Goal: Information Seeking & Learning: Learn about a topic

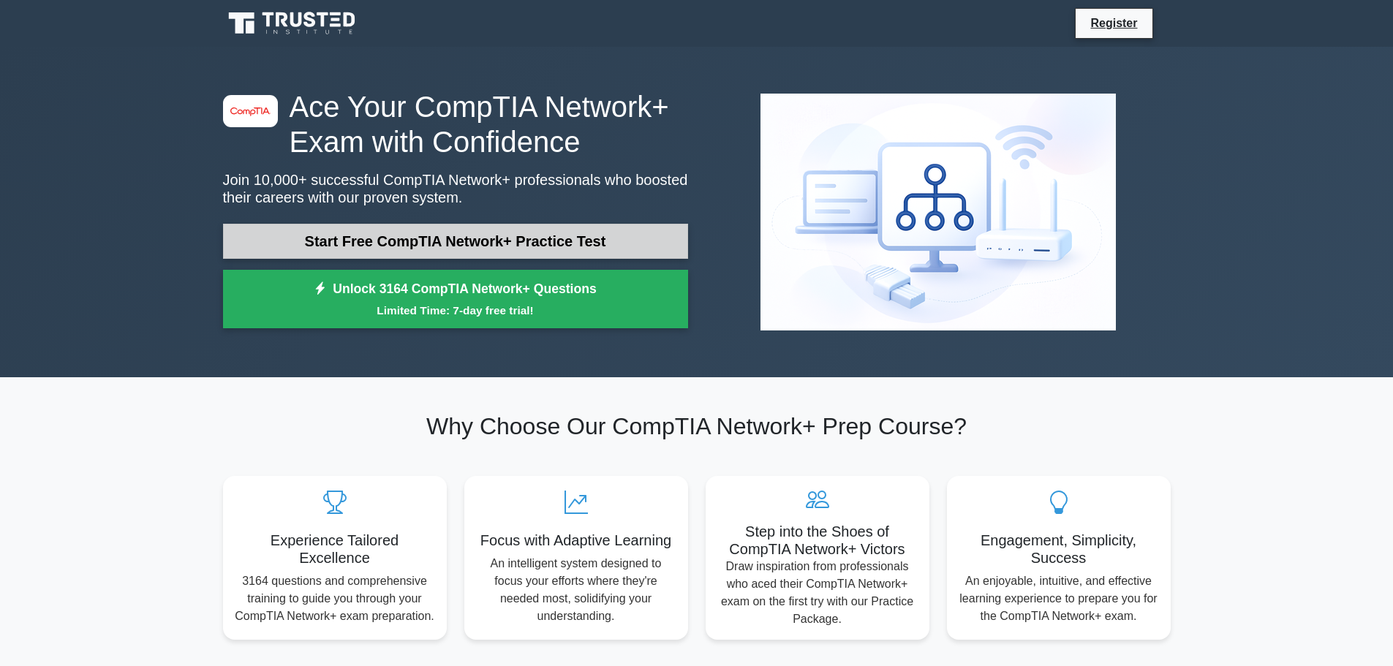
click at [590, 241] on link "Start Free CompTIA Network+ Practice Test" at bounding box center [455, 241] width 465 height 35
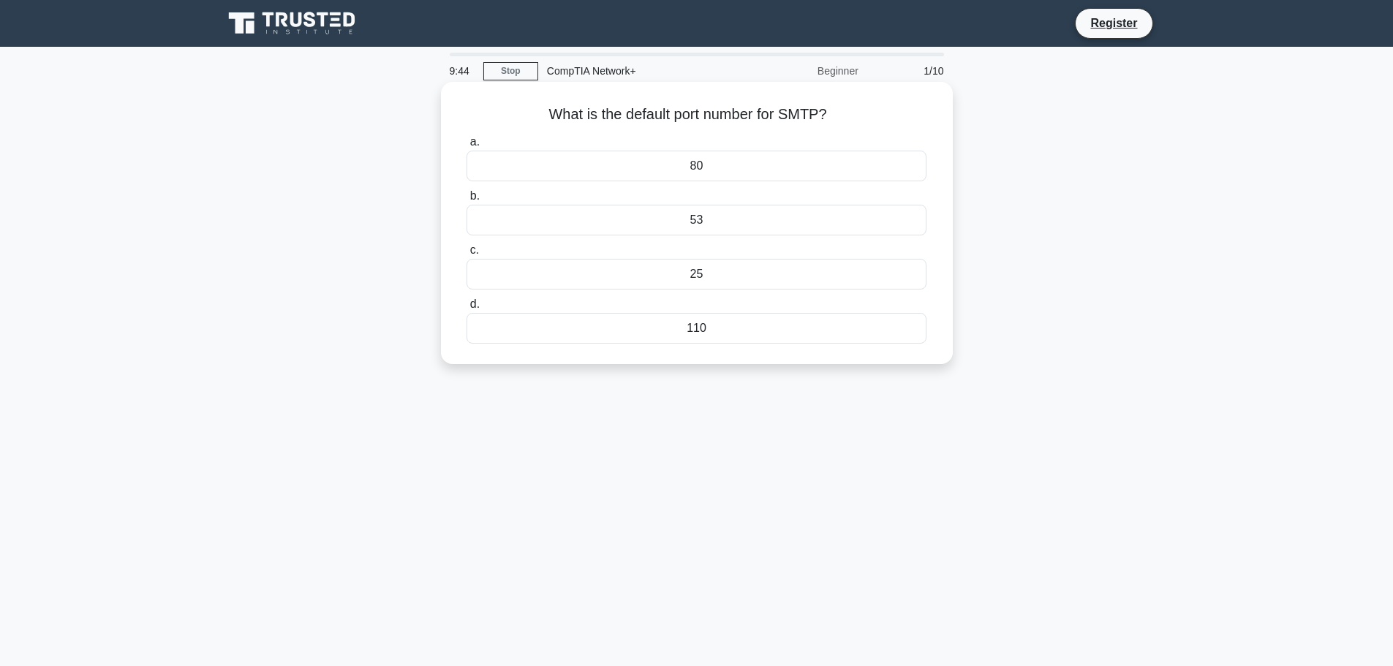
click at [715, 273] on div "25" at bounding box center [696, 274] width 459 height 31
click at [467, 255] on input "c. 25" at bounding box center [467, 251] width 0 height 10
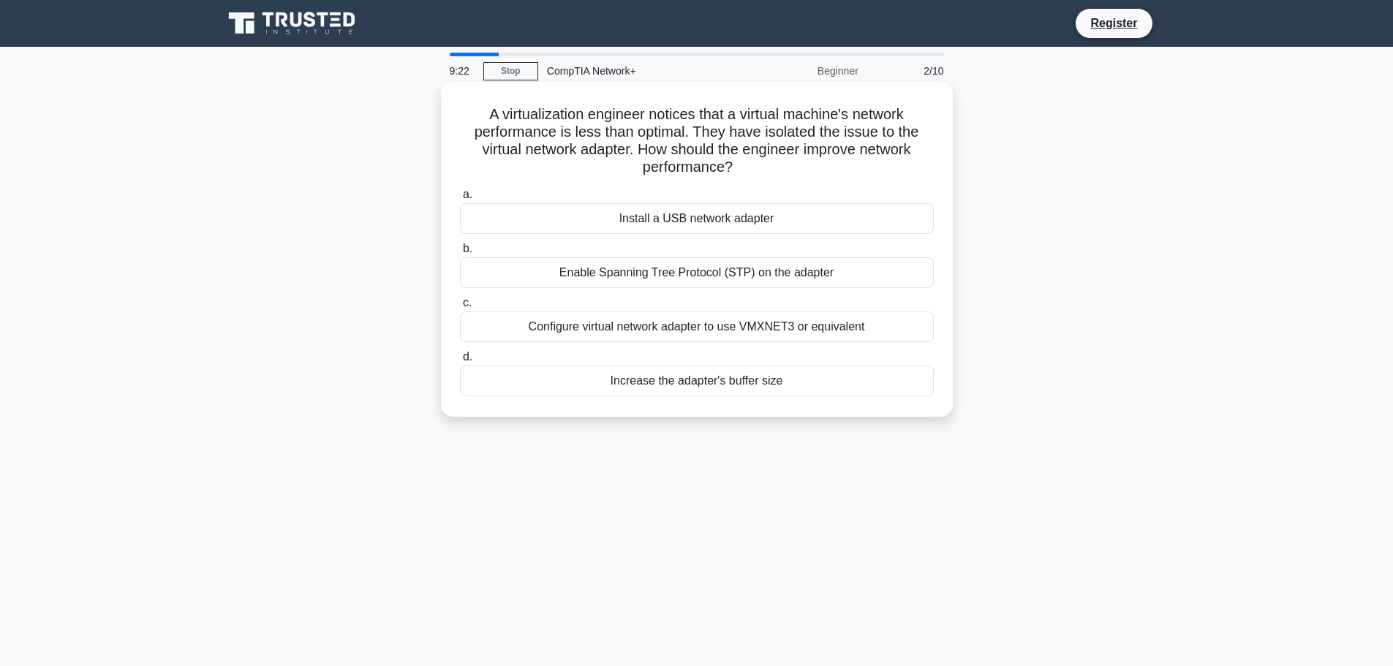
click at [818, 223] on div "Install a USB network adapter" at bounding box center [697, 218] width 474 height 31
click at [460, 200] on input "a. Install a USB network adapter" at bounding box center [460, 195] width 0 height 10
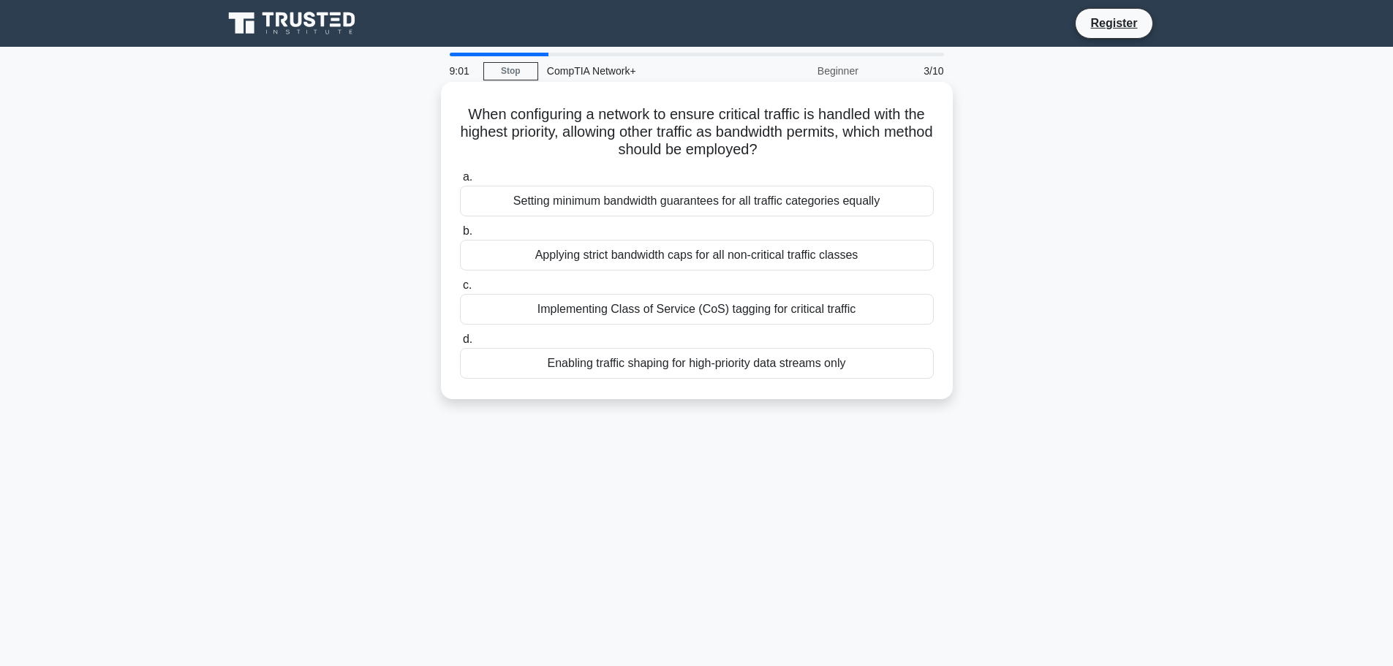
click at [884, 313] on div "Implementing Class of Service (CoS) tagging for critical traffic" at bounding box center [697, 309] width 474 height 31
click at [460, 290] on input "c. Implementing Class of Service (CoS) tagging for critical traffic" at bounding box center [460, 286] width 0 height 10
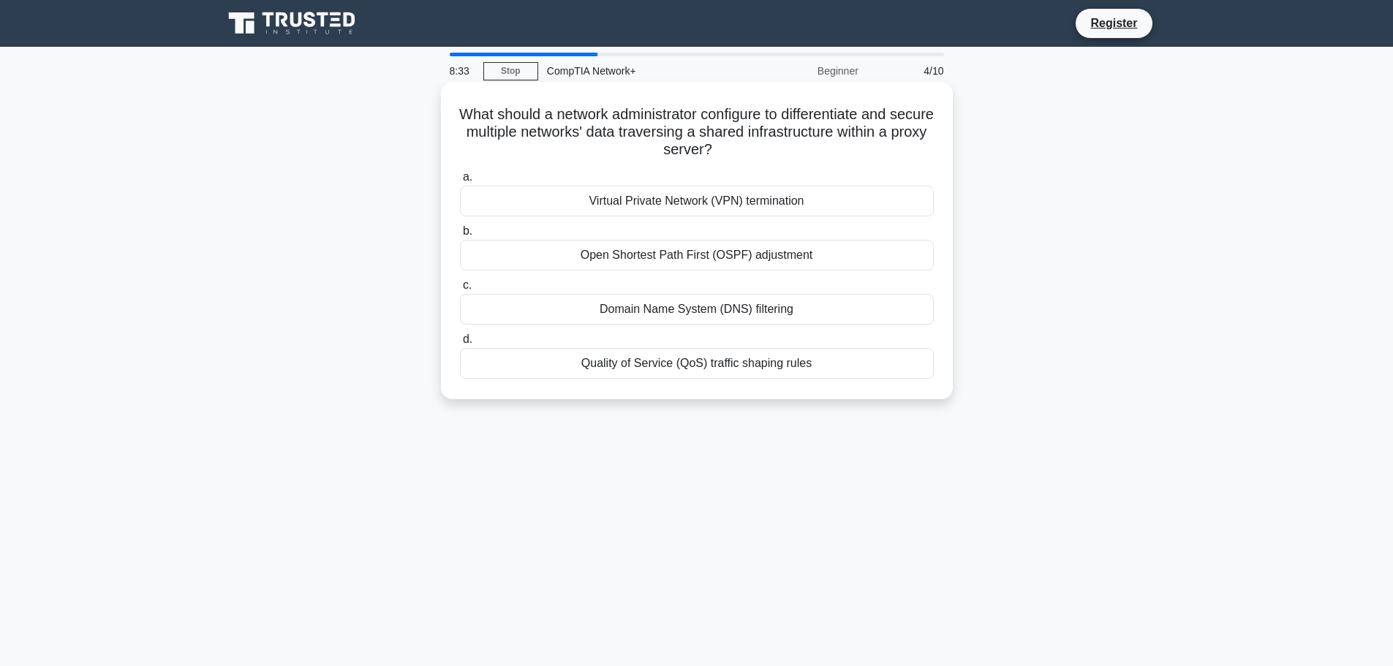
click at [769, 199] on div "Virtual Private Network (VPN) termination" at bounding box center [697, 201] width 474 height 31
click at [460, 182] on input "a. Virtual Private Network (VPN) termination" at bounding box center [460, 178] width 0 height 10
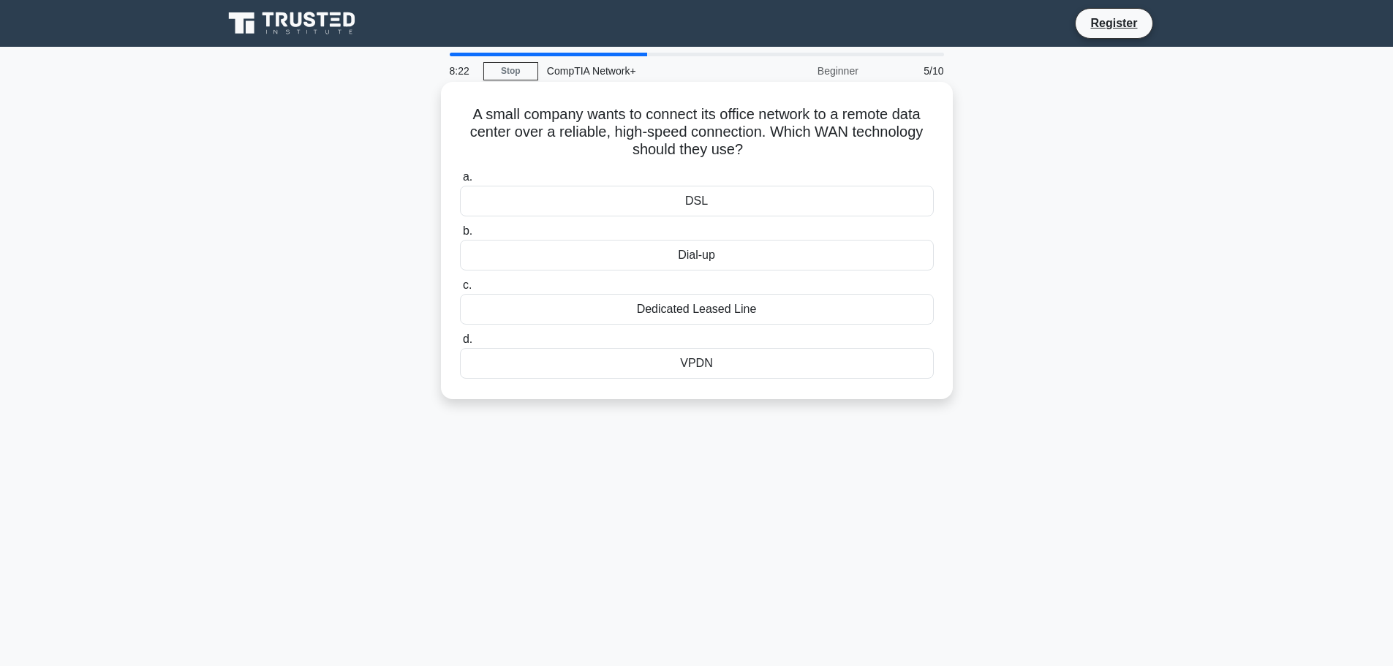
click at [777, 316] on div "Dedicated Leased Line" at bounding box center [697, 309] width 474 height 31
click at [460, 290] on input "c. Dedicated Leased Line" at bounding box center [460, 286] width 0 height 10
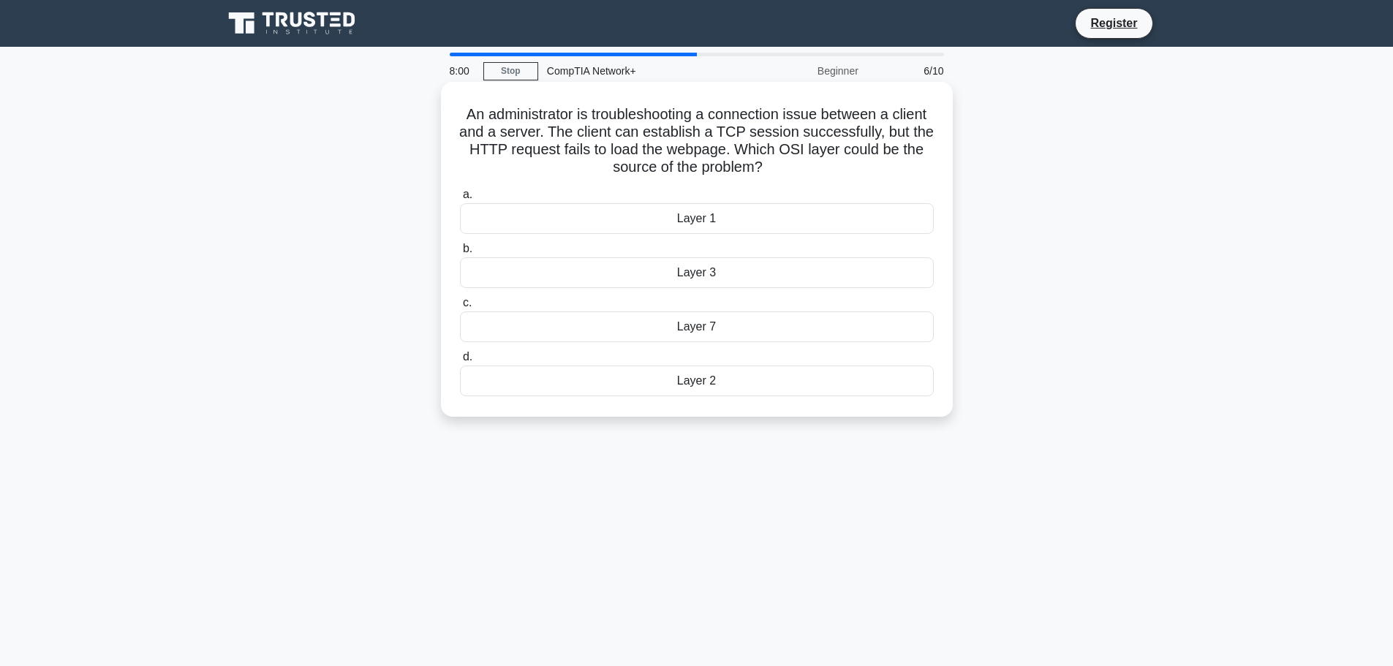
click at [745, 320] on div "Layer 7" at bounding box center [697, 327] width 474 height 31
click at [460, 308] on input "c. Layer 7" at bounding box center [460, 303] width 0 height 10
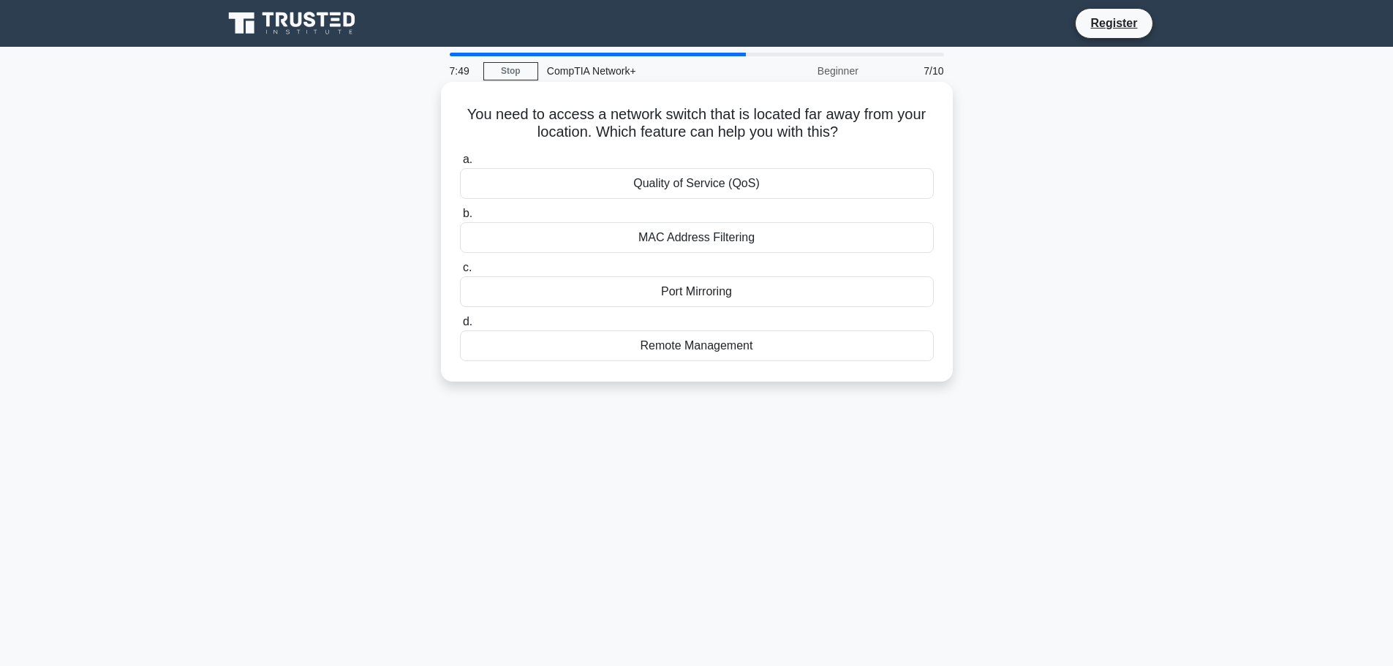
click at [778, 348] on div "Remote Management" at bounding box center [697, 346] width 474 height 31
click at [460, 327] on input "d. Remote Management" at bounding box center [460, 322] width 0 height 10
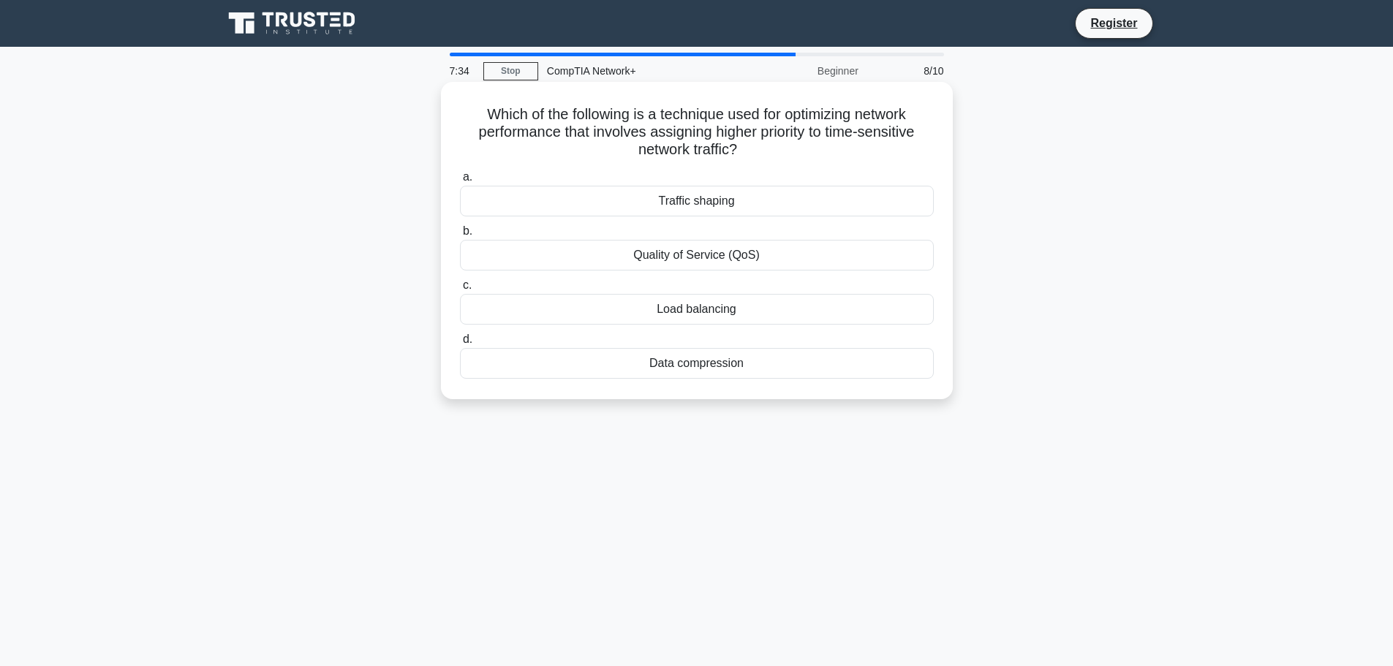
click at [727, 256] on div "Quality of Service (QoS)" at bounding box center [697, 255] width 474 height 31
click at [460, 236] on input "b. Quality of Service (QoS)" at bounding box center [460, 232] width 0 height 10
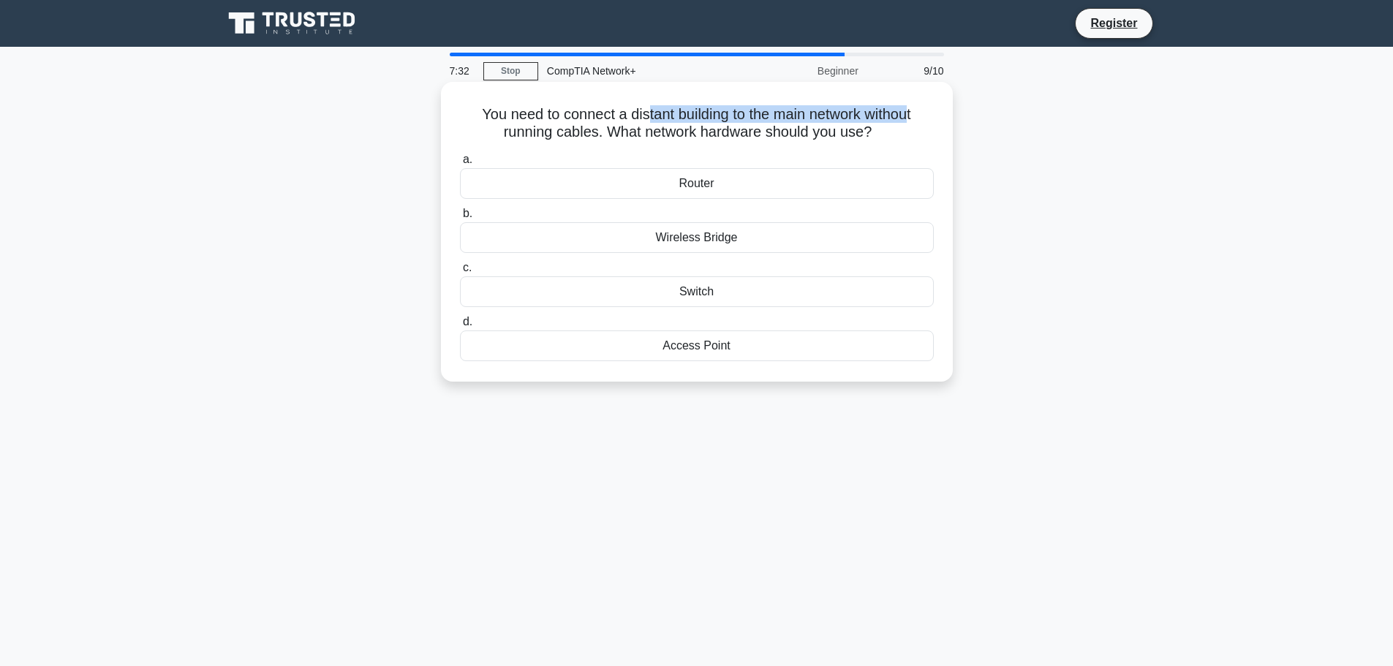
drag, startPoint x: 644, startPoint y: 118, endPoint x: 899, endPoint y: 122, distance: 255.3
click at [913, 118] on h5 "You need to connect a distant building to the main network without running cabl…" at bounding box center [697, 123] width 477 height 37
drag, startPoint x: 573, startPoint y: 144, endPoint x: 581, endPoint y: 144, distance: 8.0
click at [581, 144] on div "You need to connect a distant building to the main network without running cabl…" at bounding box center [697, 232] width 500 height 288
drag, startPoint x: 693, startPoint y: 142, endPoint x: 883, endPoint y: 146, distance: 189.5
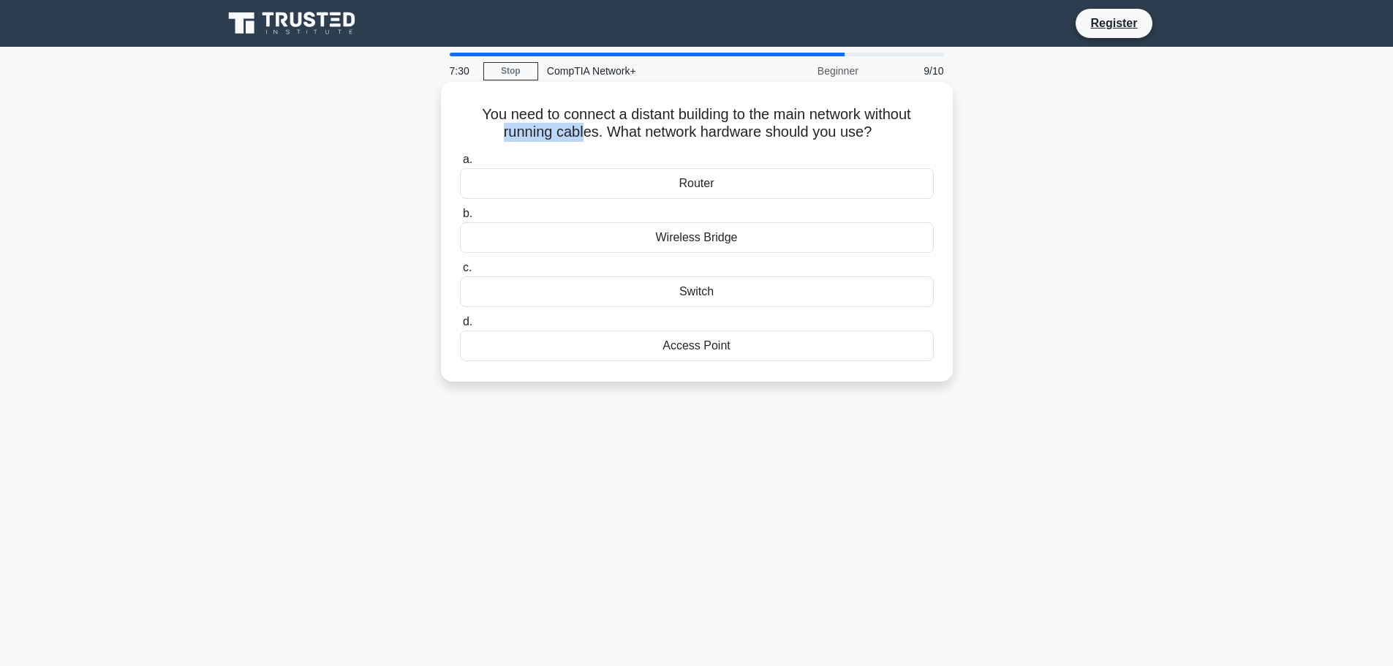
click at [883, 146] on div "You need to connect a distant building to the main network without running cabl…" at bounding box center [697, 232] width 500 height 288
click at [799, 149] on div "a. Router b. Wireless Bridge c. d." at bounding box center [697, 256] width 492 height 217
click at [729, 242] on div "Wireless Bridge" at bounding box center [697, 237] width 474 height 31
click at [460, 219] on input "b. Wireless Bridge" at bounding box center [460, 214] width 0 height 10
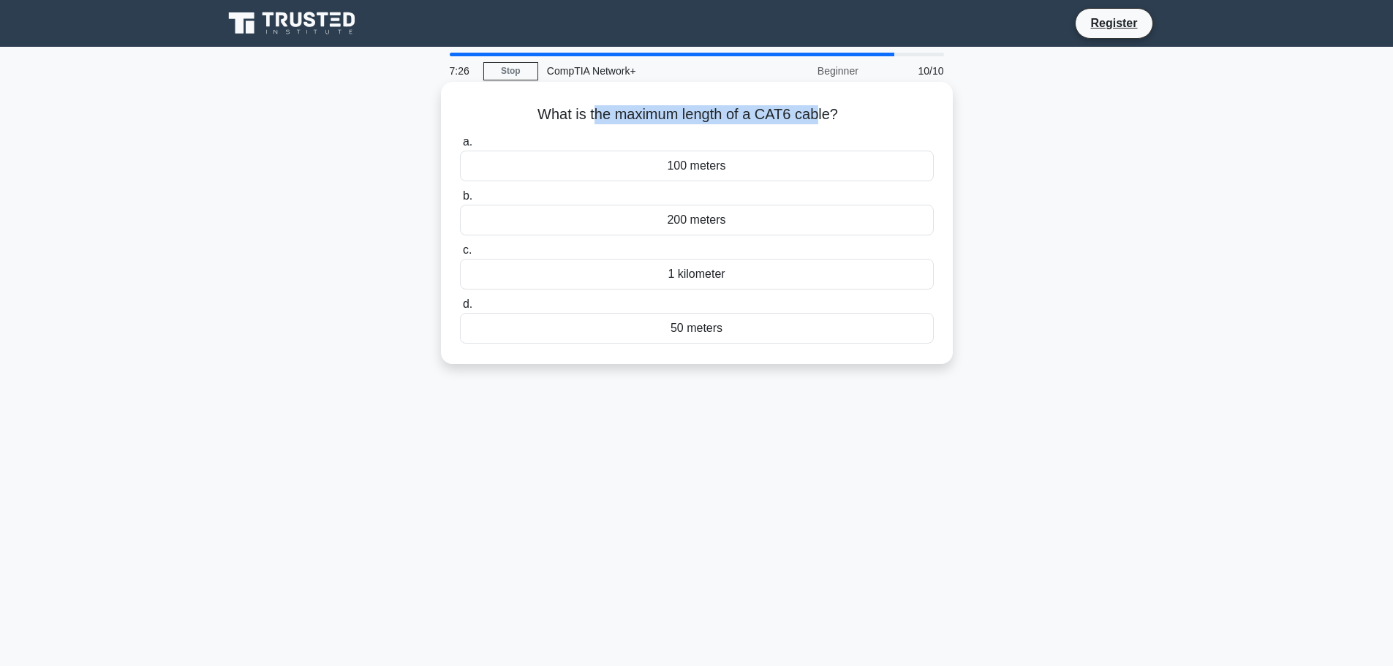
drag, startPoint x: 636, startPoint y: 121, endPoint x: 820, endPoint y: 125, distance: 184.4
click at [820, 124] on h5 "What is the maximum length of a CAT6 cable? .spinner_0XTQ{transform-origin:cent…" at bounding box center [697, 114] width 477 height 19
click at [871, 126] on div "What is the maximum length of a CAT6 cable? .spinner_0XTQ{transform-origin:cent…" at bounding box center [697, 223] width 500 height 271
click at [734, 263] on div "1 kilometer" at bounding box center [697, 274] width 474 height 31
click at [460, 255] on input "c. 1 kilometer" at bounding box center [460, 251] width 0 height 10
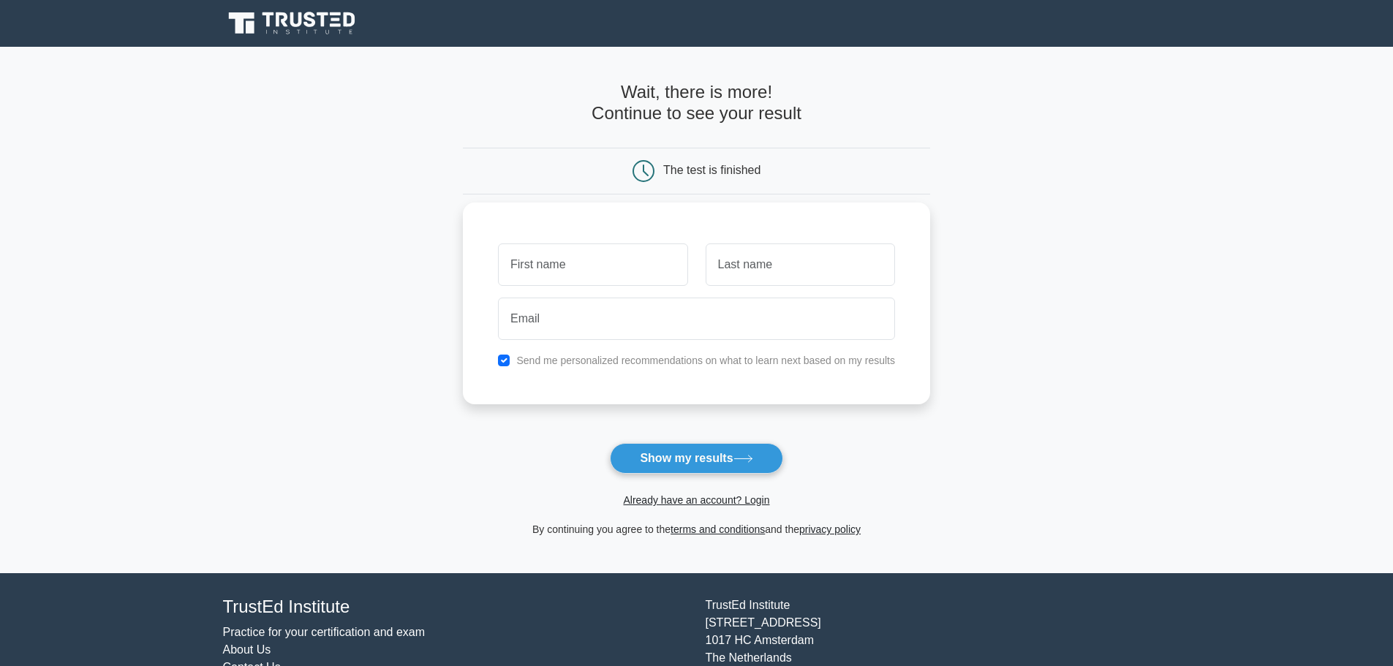
click at [641, 251] on input "text" at bounding box center [592, 265] width 189 height 42
click at [719, 462] on button "Show my results" at bounding box center [696, 458] width 173 height 31
click at [571, 279] on input "text" at bounding box center [592, 265] width 189 height 42
type input "sdfsdf"
click at [754, 277] on input "s" at bounding box center [800, 265] width 189 height 42
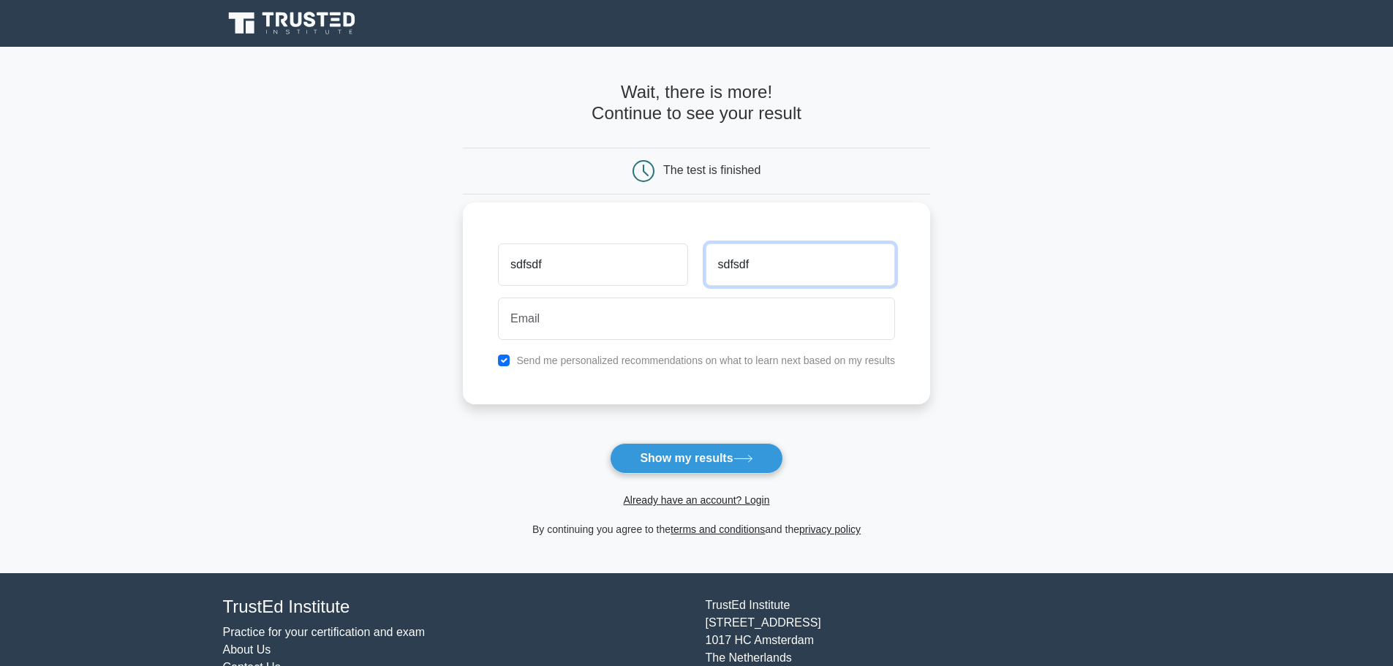
type input "sdfsdf"
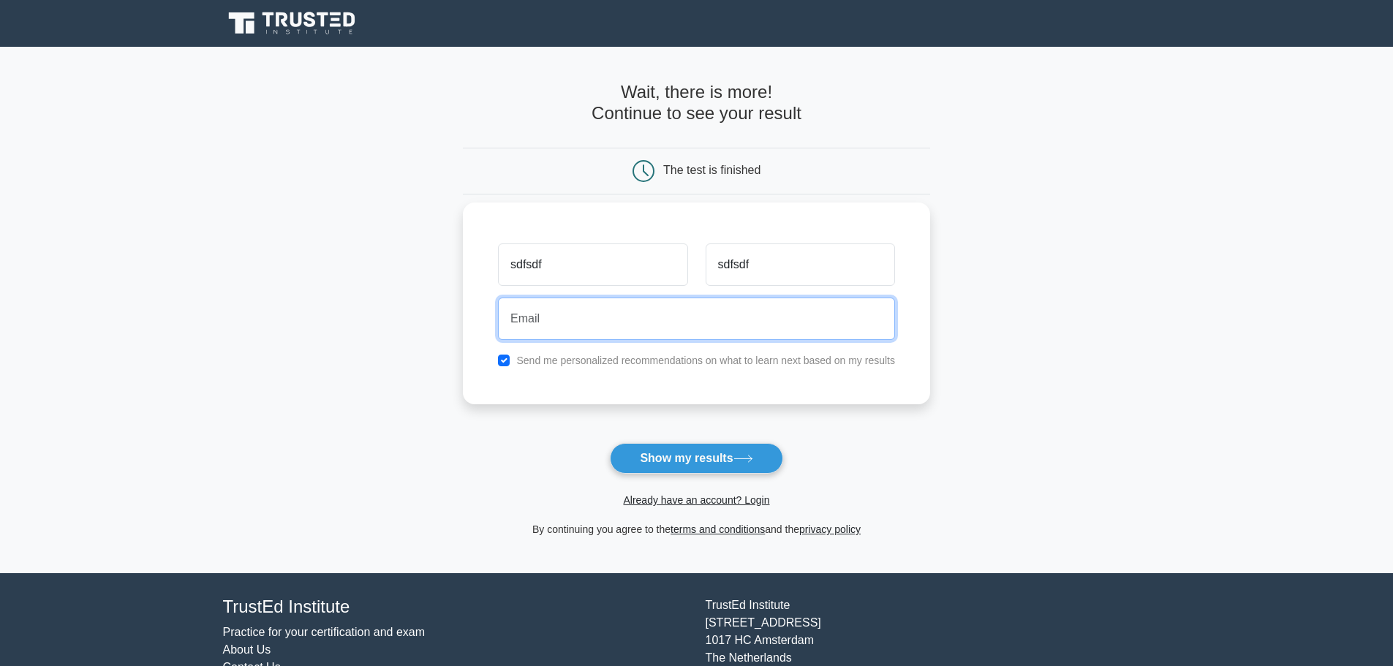
click at [691, 320] on input "email" at bounding box center [696, 319] width 397 height 42
type input "anestpetollari226@gmail.com"
click at [610, 443] on button "Show my results" at bounding box center [696, 458] width 173 height 31
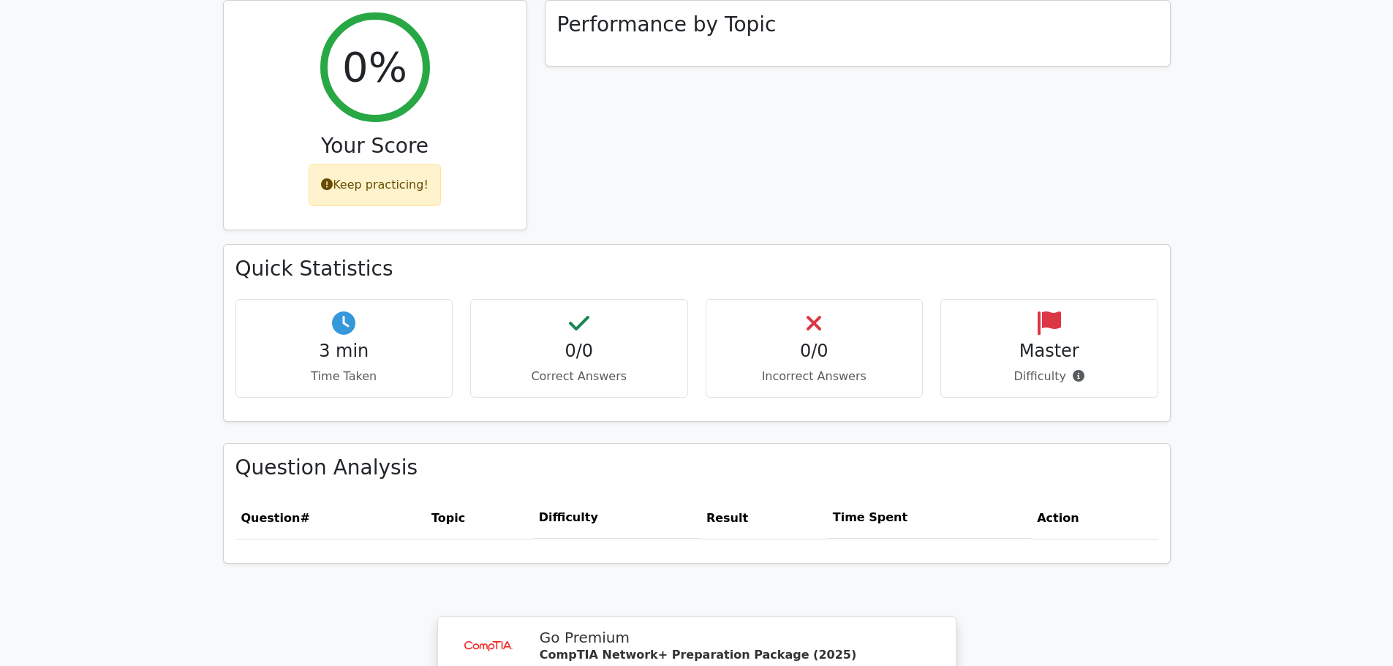
scroll to position [585, 0]
drag, startPoint x: 832, startPoint y: 300, endPoint x: 855, endPoint y: 303, distance: 22.9
click at [855, 339] on h4 "0/0" at bounding box center [814, 349] width 193 height 21
drag, startPoint x: 1012, startPoint y: 290, endPoint x: 1096, endPoint y: 308, distance: 85.4
click at [1107, 339] on h4 "Master" at bounding box center [1049, 349] width 193 height 21
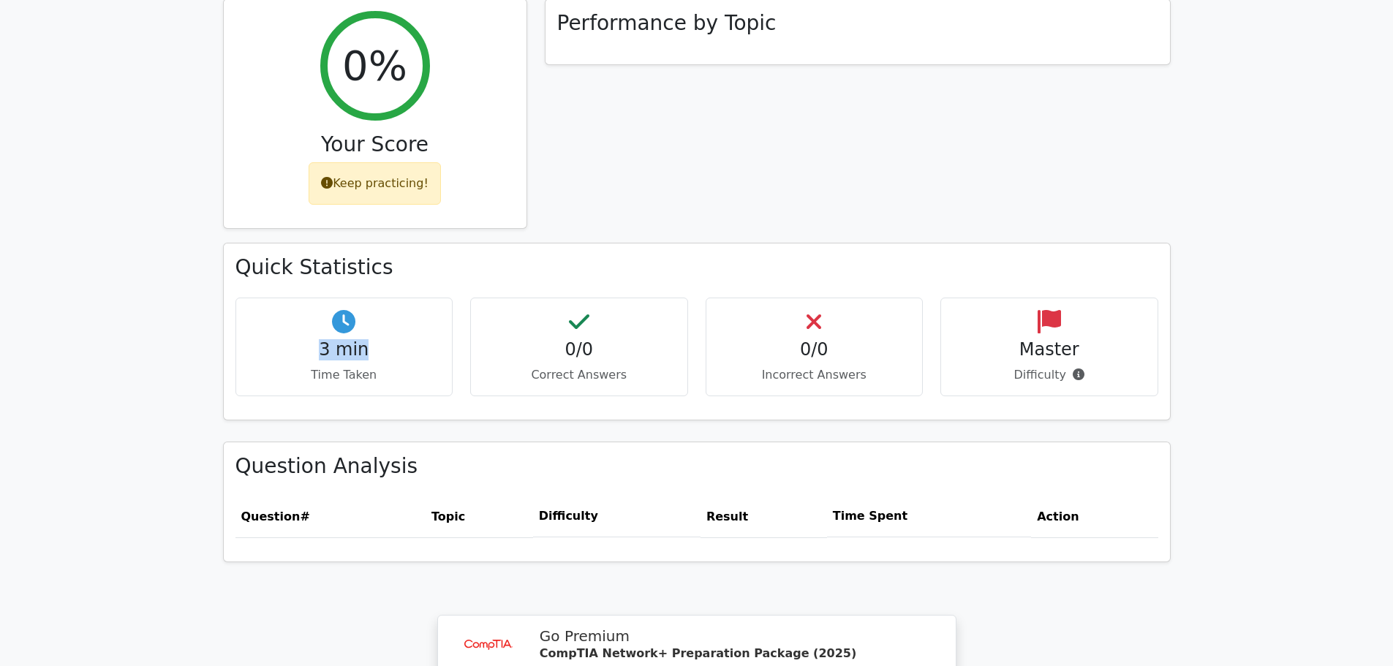
click at [380, 298] on div "3 min Time Taken" at bounding box center [345, 347] width 218 height 99
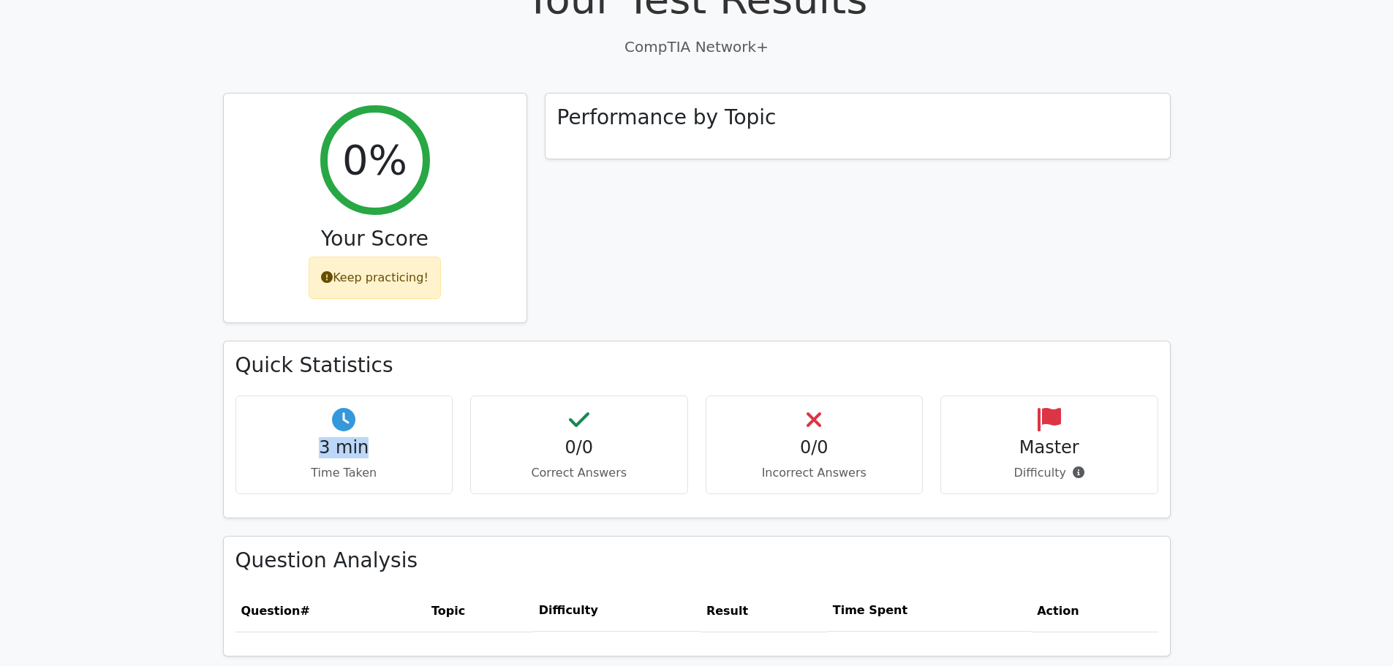
scroll to position [486, 0]
